Goal: Task Accomplishment & Management: Manage account settings

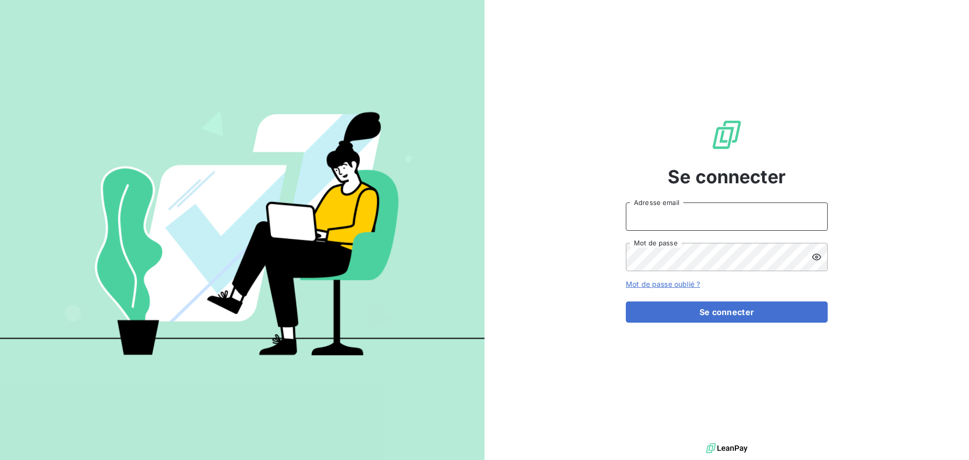
type input "[PERSON_NAME][EMAIL_ADDRESS][DOMAIN_NAME]"
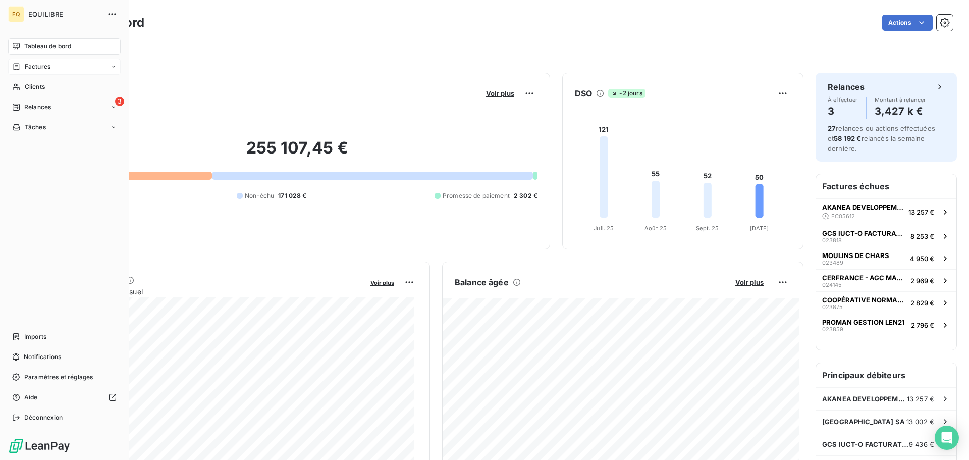
click at [51, 62] on div "Factures" at bounding box center [64, 67] width 113 height 16
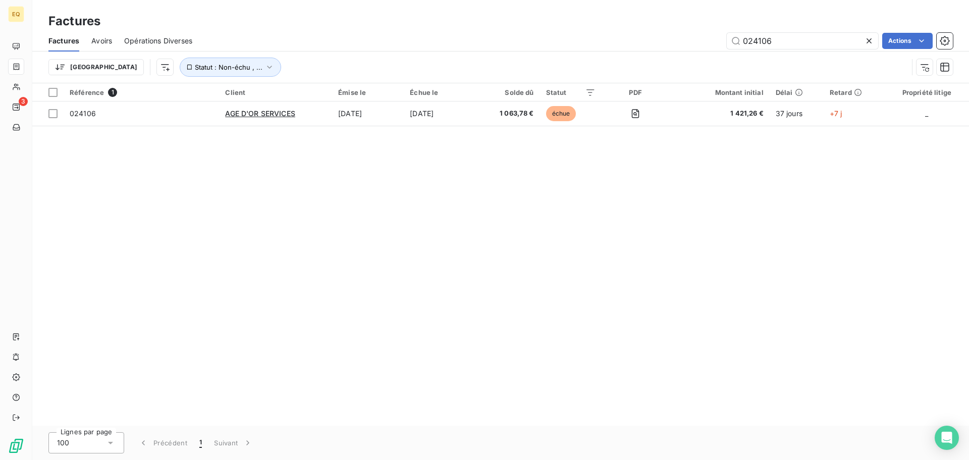
drag, startPoint x: 780, startPoint y: 39, endPoint x: 718, endPoint y: 32, distance: 62.0
click at [718, 33] on div "024106 Actions" at bounding box center [578, 41] width 748 height 16
type input "023859"
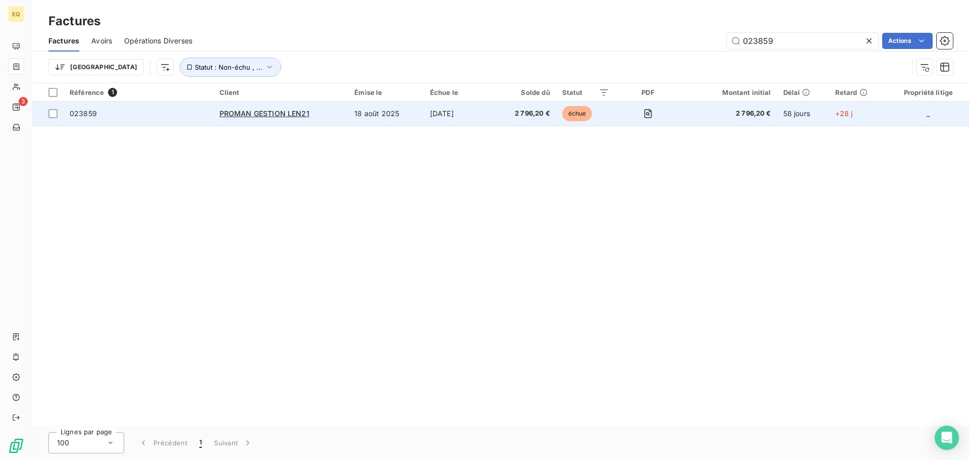
click at [167, 113] on span "023859" at bounding box center [139, 113] width 138 height 10
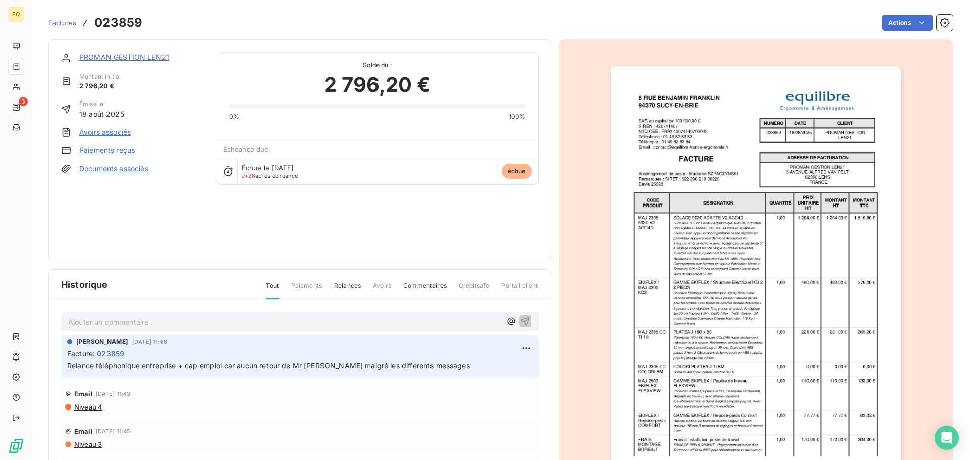
click at [117, 58] on link "PROMAN GESTION LEN21" at bounding box center [124, 56] width 90 height 9
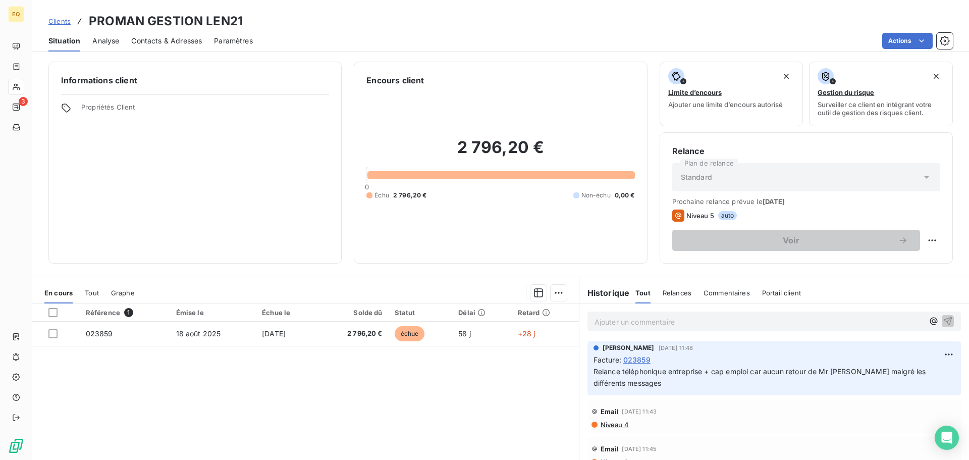
click at [173, 38] on span "Contacts & Adresses" at bounding box center [166, 41] width 71 height 10
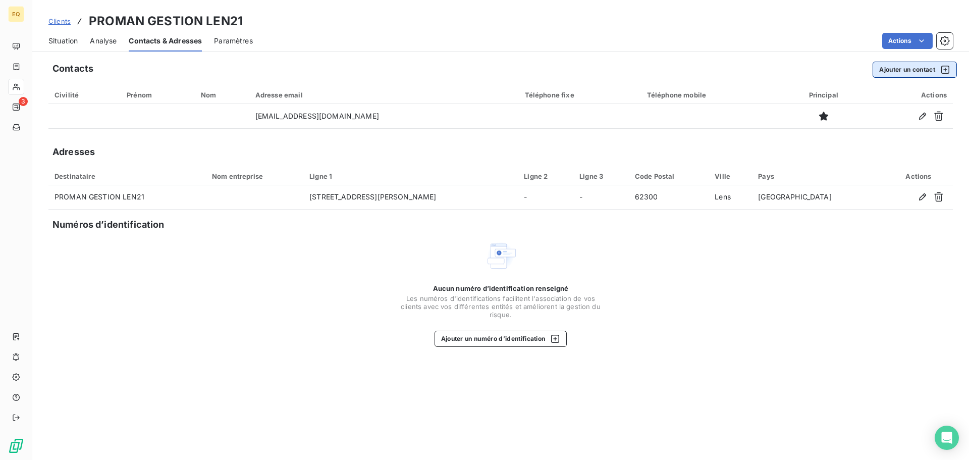
click at [901, 71] on button "Ajouter un contact" at bounding box center [914, 70] width 84 height 16
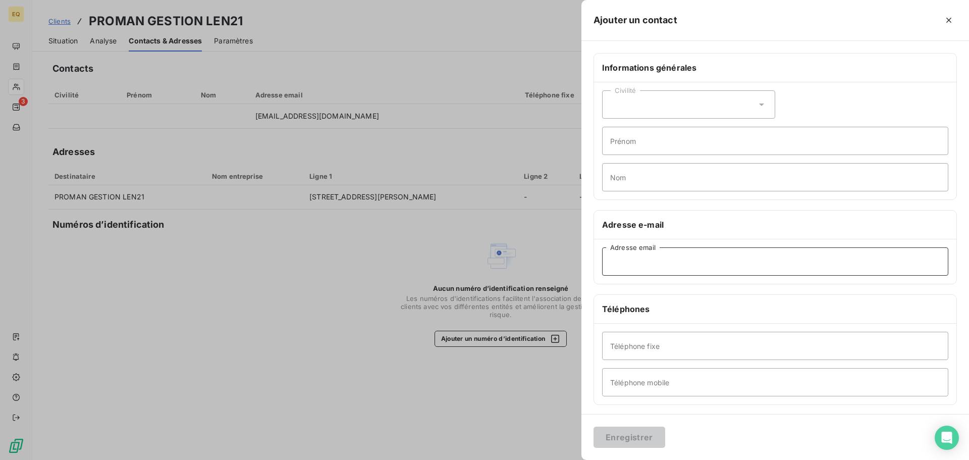
click at [620, 263] on input "Adresse email" at bounding box center [775, 261] width 346 height 28
paste input "[EMAIL_ADDRESS][DOMAIN_NAME]"
type input "[EMAIL_ADDRESS][DOMAIN_NAME]"
click at [623, 436] on button "Enregistrer" at bounding box center [629, 436] width 72 height 21
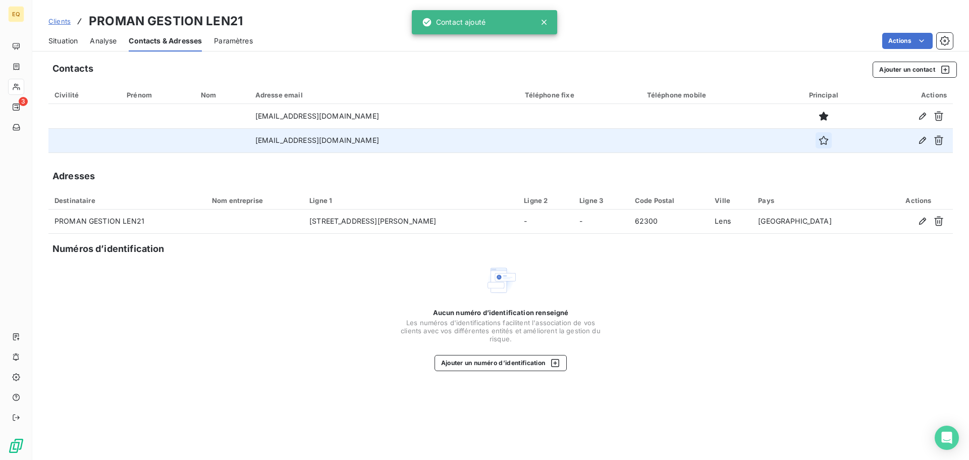
click at [828, 139] on icon "button" at bounding box center [823, 140] width 10 height 10
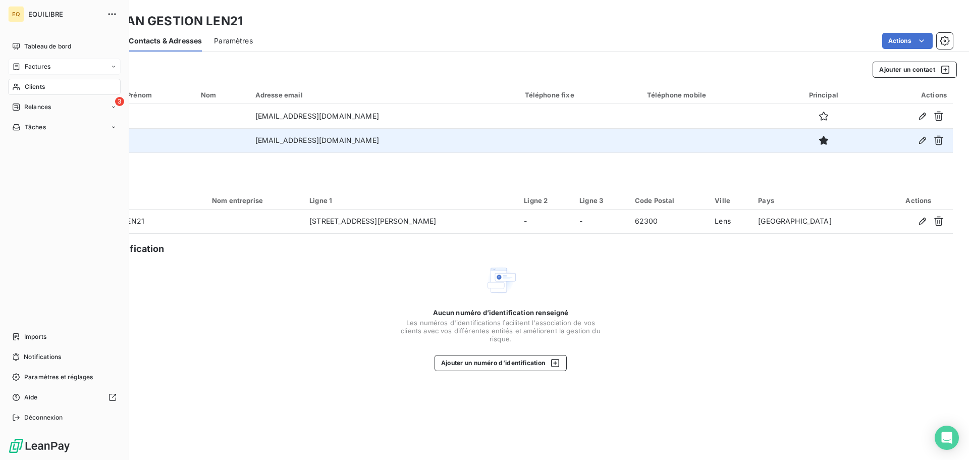
click at [54, 65] on div "Factures" at bounding box center [64, 67] width 113 height 16
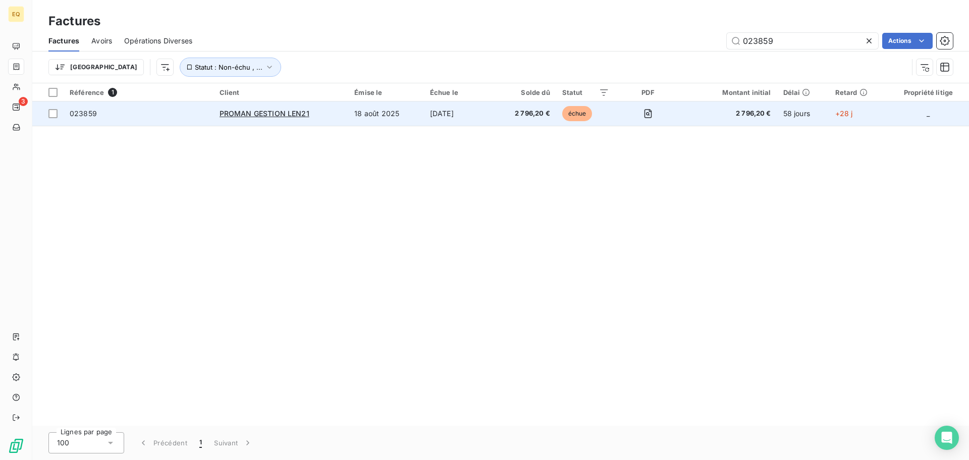
click at [184, 110] on span "023859" at bounding box center [139, 113] width 138 height 10
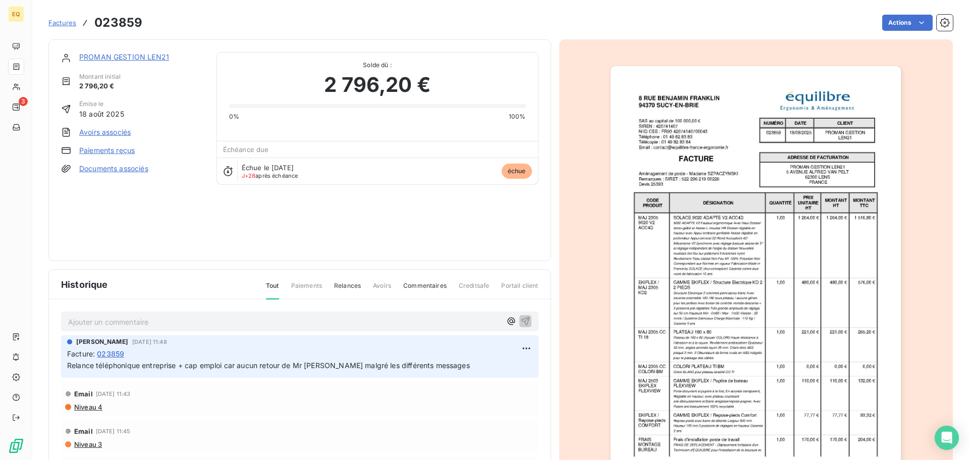
click at [130, 322] on p "Ajouter un commentaire ﻿" at bounding box center [284, 321] width 433 height 13
click at [521, 318] on icon "button" at bounding box center [525, 320] width 9 height 9
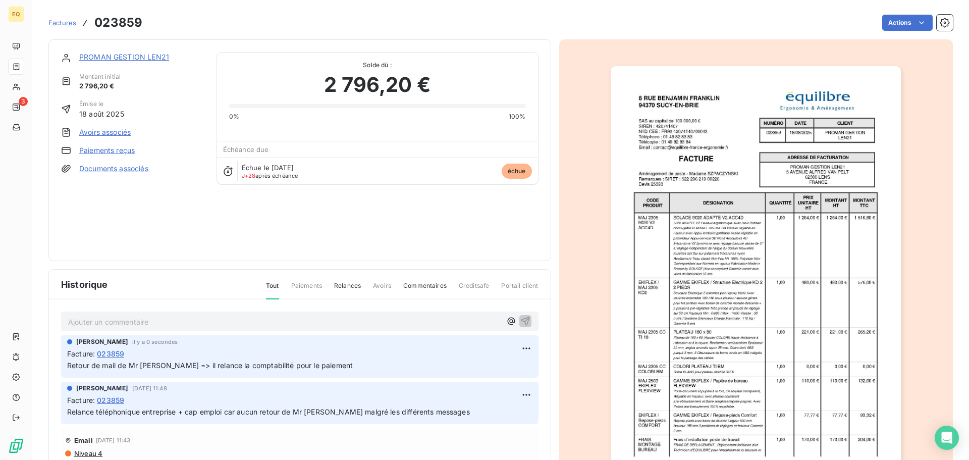
click at [59, 21] on span "Factures" at bounding box center [62, 23] width 28 height 8
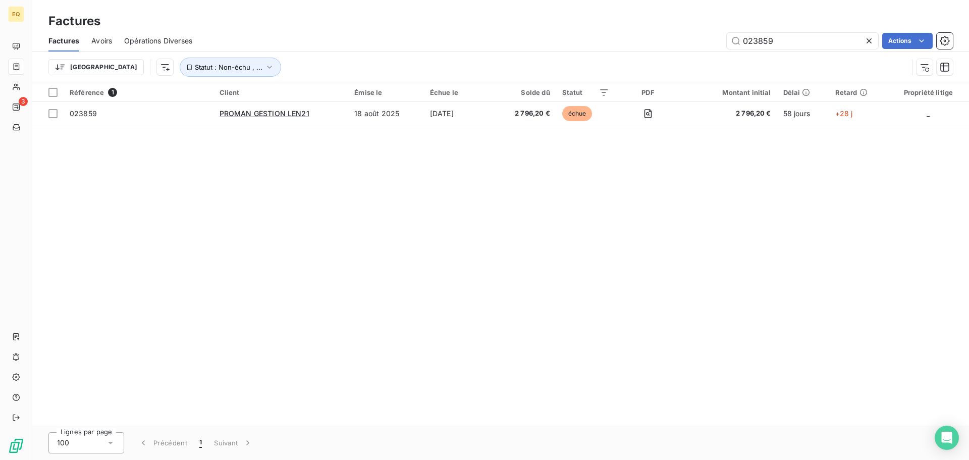
drag, startPoint x: 777, startPoint y: 41, endPoint x: 718, endPoint y: 35, distance: 58.8
click at [718, 35] on div "023859 Actions" at bounding box center [578, 41] width 748 height 16
type input "024106"
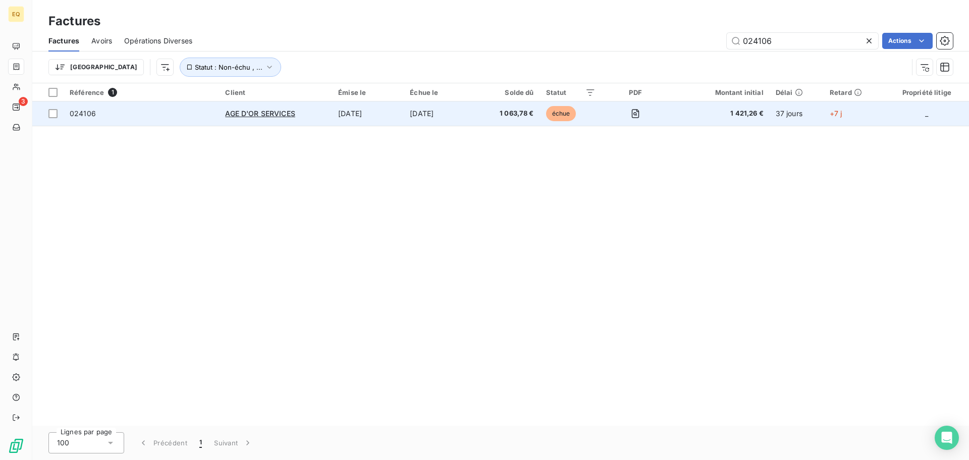
click at [162, 116] on span "024106" at bounding box center [141, 113] width 143 height 10
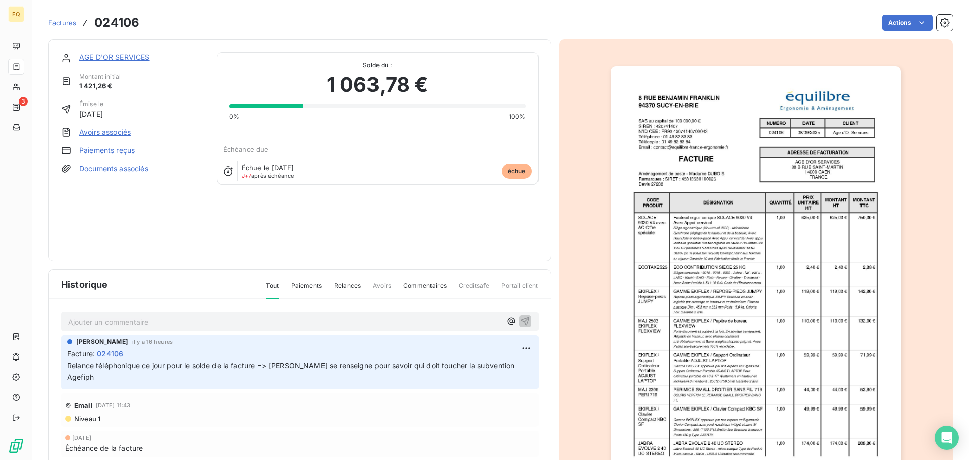
click at [100, 322] on p "Ajouter un commentaire ﻿" at bounding box center [284, 321] width 433 height 13
click at [69, 319] on span "Appel de M Lefevre => il m'informe que la subvention Agefiph va nous être versé…" at bounding box center [227, 320] width 318 height 9
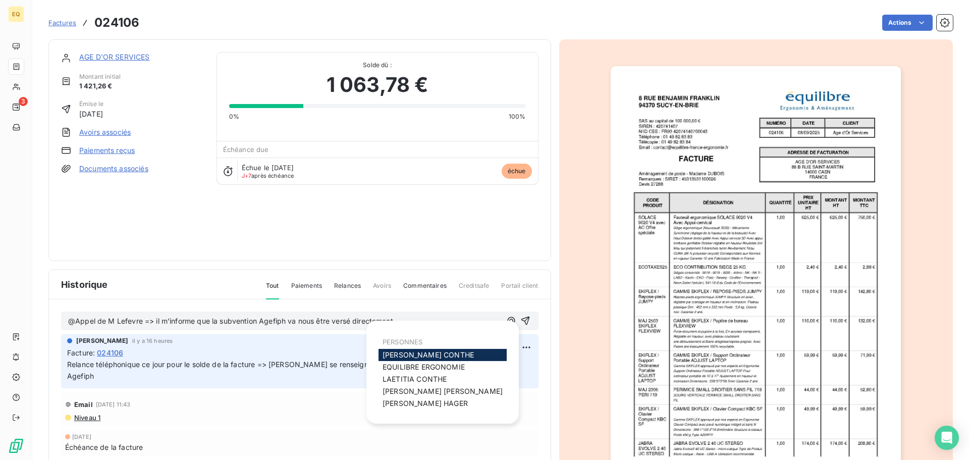
drag, startPoint x: 495, startPoint y: 315, endPoint x: 481, endPoint y: 330, distance: 20.7
click at [505, 315] on button "button" at bounding box center [511, 320] width 12 height 12
click at [406, 354] on span "[PERSON_NAME]" at bounding box center [427, 354] width 91 height 9
drag, startPoint x: 500, startPoint y: 318, endPoint x: 485, endPoint y: 328, distance: 18.2
click at [506, 318] on icon "button" at bounding box center [511, 321] width 10 height 10
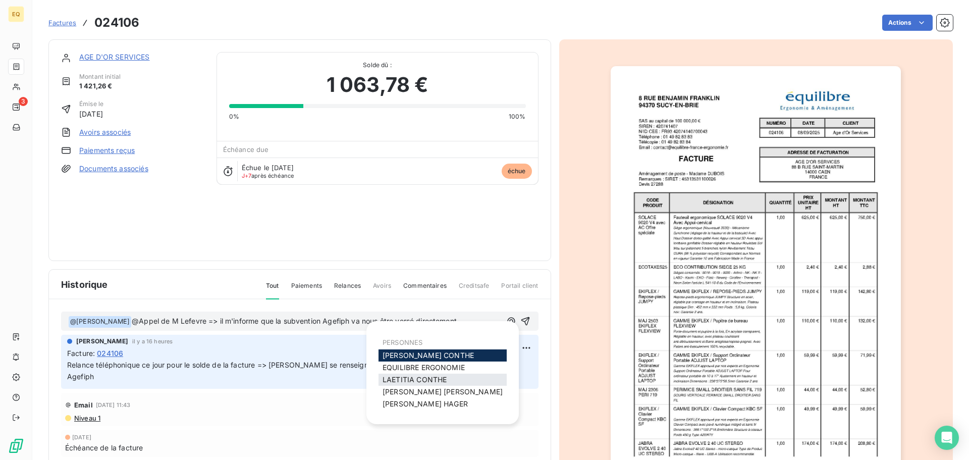
click at [405, 376] on span "[PERSON_NAME]" at bounding box center [414, 379] width 64 height 9
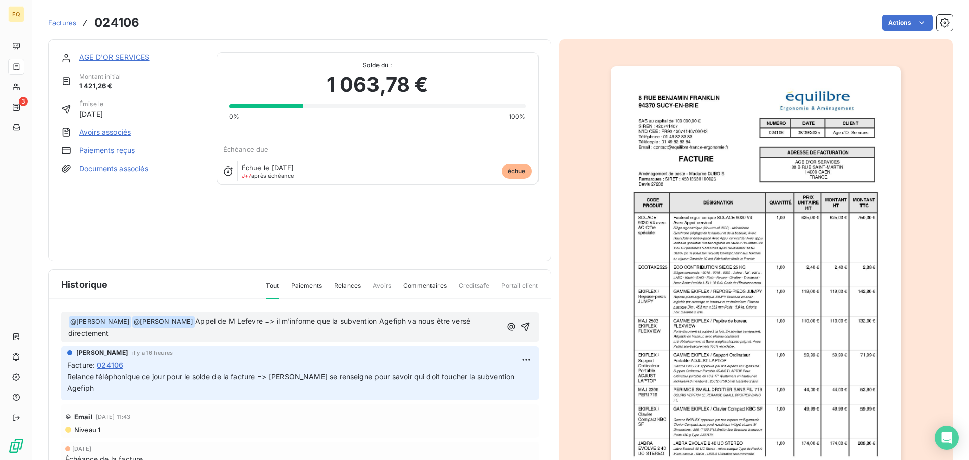
click at [247, 321] on span "Appel de M Lefevre => il m'informe que la subvention Agefiph va nous être versé…" at bounding box center [270, 326] width 404 height 21
click at [521, 324] on icon "button" at bounding box center [525, 326] width 9 height 9
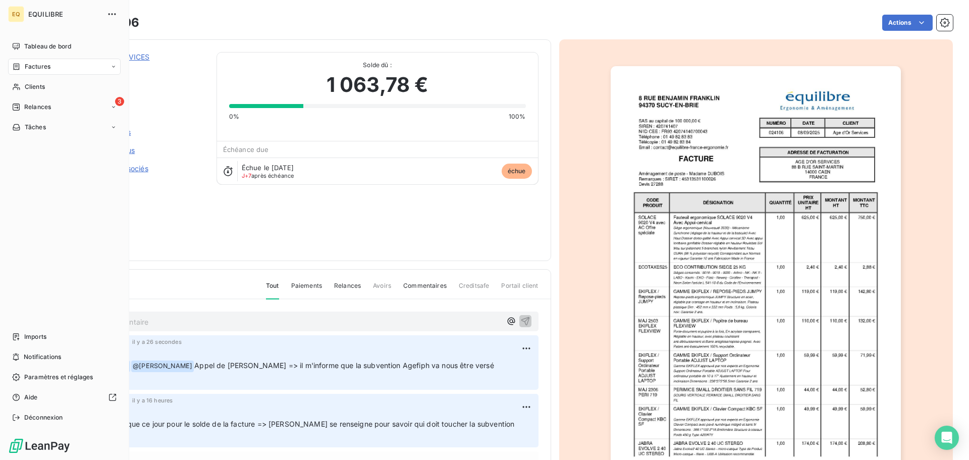
click at [29, 61] on div "Factures" at bounding box center [64, 67] width 113 height 16
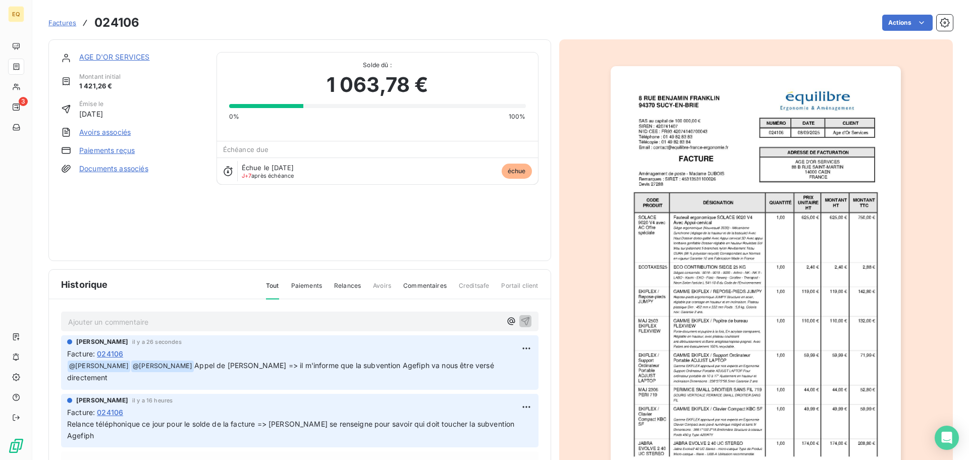
click at [63, 19] on span "Factures" at bounding box center [62, 23] width 28 height 8
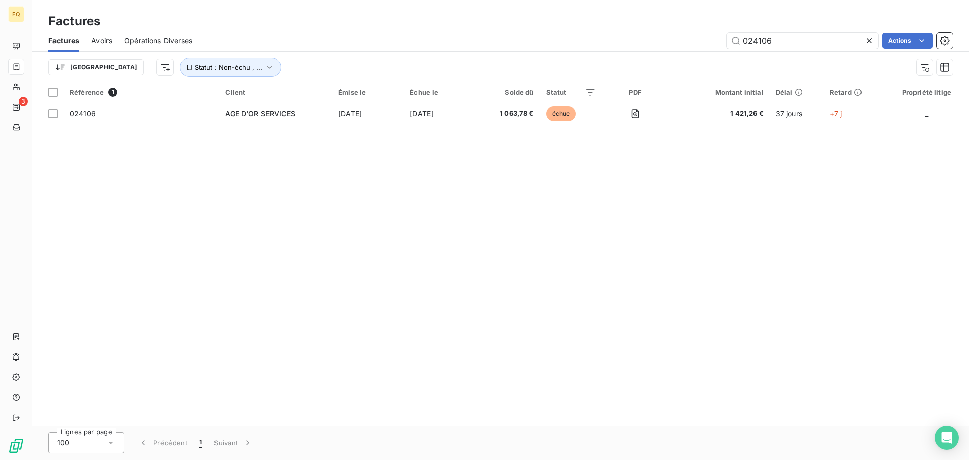
drag, startPoint x: 779, startPoint y: 41, endPoint x: 725, endPoint y: 40, distance: 54.5
click at [725, 40] on div "024106 Actions" at bounding box center [578, 41] width 748 height 16
type input "024204"
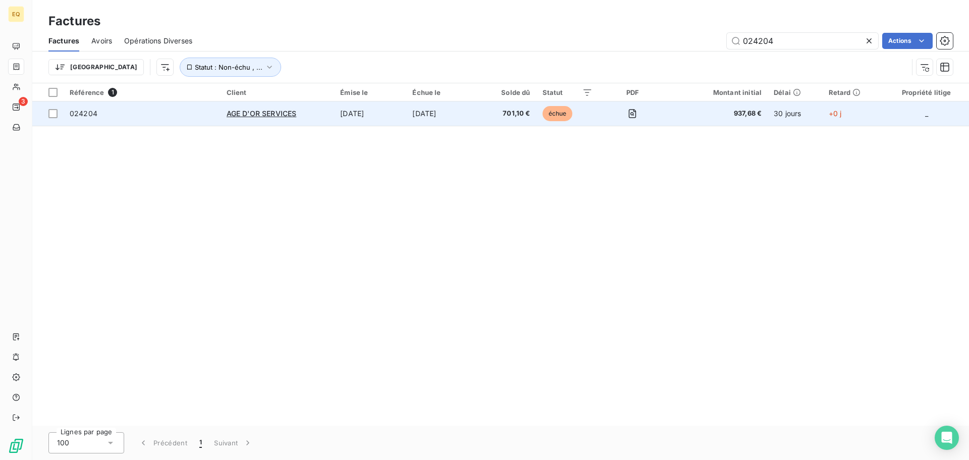
click at [164, 114] on span "024204" at bounding box center [142, 113] width 145 height 10
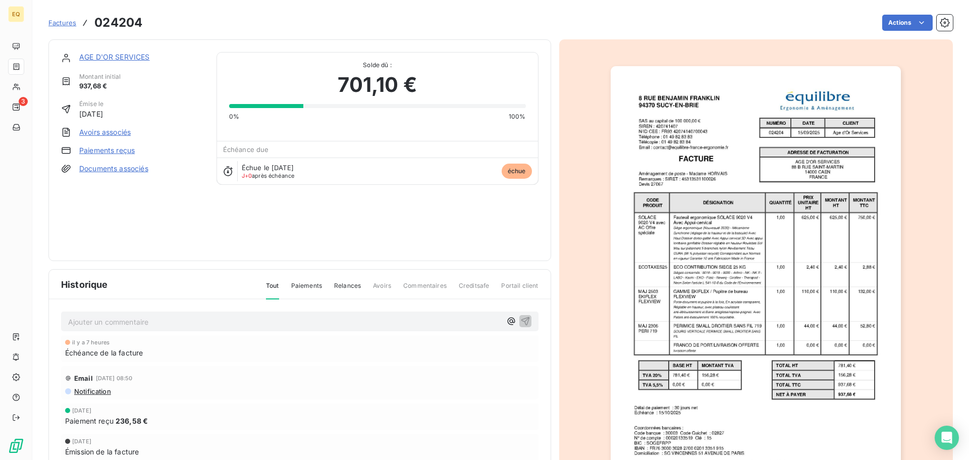
click at [100, 324] on p "Ajouter un commentaire ﻿" at bounding box center [284, 321] width 433 height 13
drag, startPoint x: 197, startPoint y: 321, endPoint x: 216, endPoint y: 320, distance: 19.7
click at [197, 321] on span "Appel de [PERSON_NAME] => la subvention va nous être versé directement" at bounding box center [197, 320] width 258 height 9
drag, startPoint x: 315, startPoint y: 321, endPoint x: 150, endPoint y: 325, distance: 165.6
click at [150, 325] on p "Appel de [PERSON_NAME] => la subvention va nous être versé directement" at bounding box center [284, 321] width 433 height 12
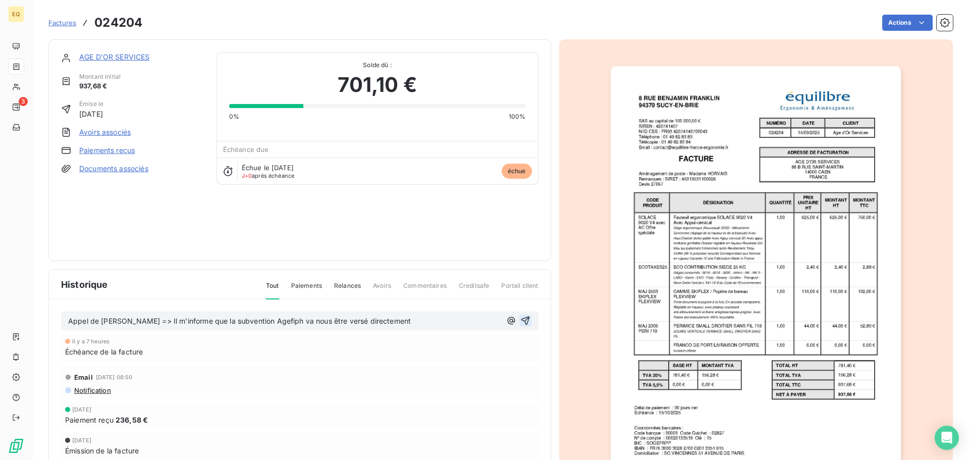
click at [521, 320] on icon "button" at bounding box center [525, 320] width 10 height 10
